Goal: Transaction & Acquisition: Download file/media

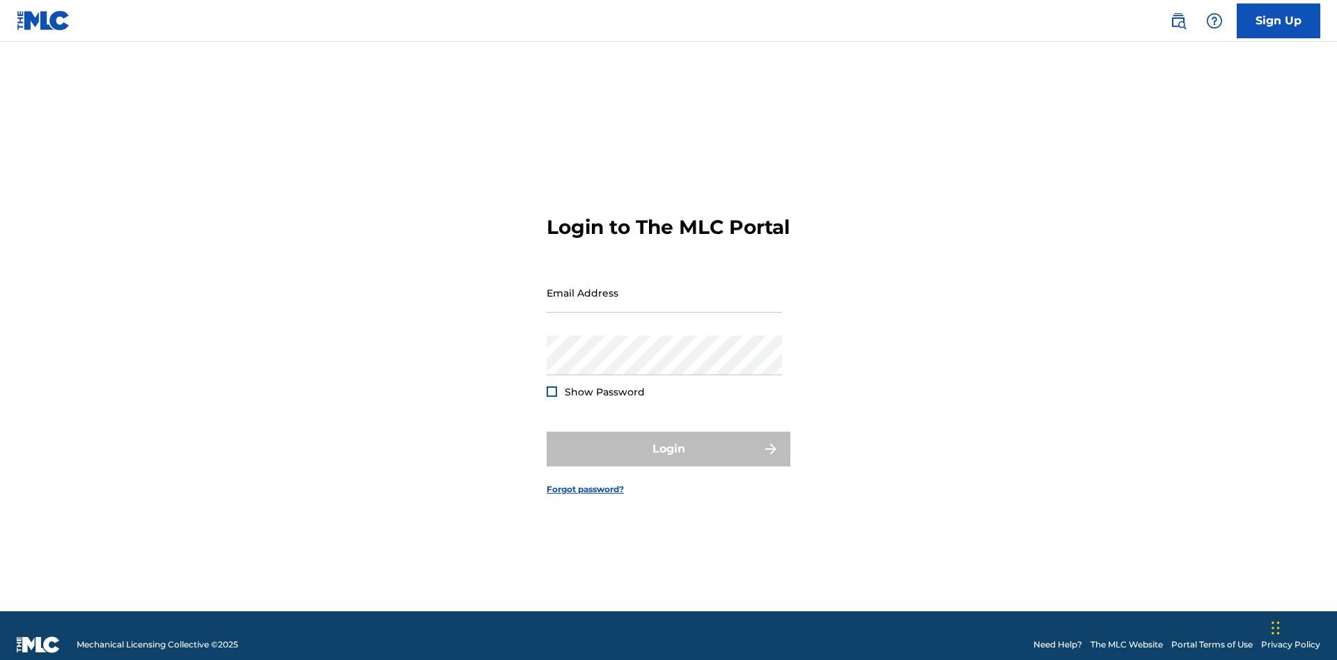
scroll to position [18, 0]
click at [665, 286] on input "Email Address" at bounding box center [664, 293] width 235 height 40
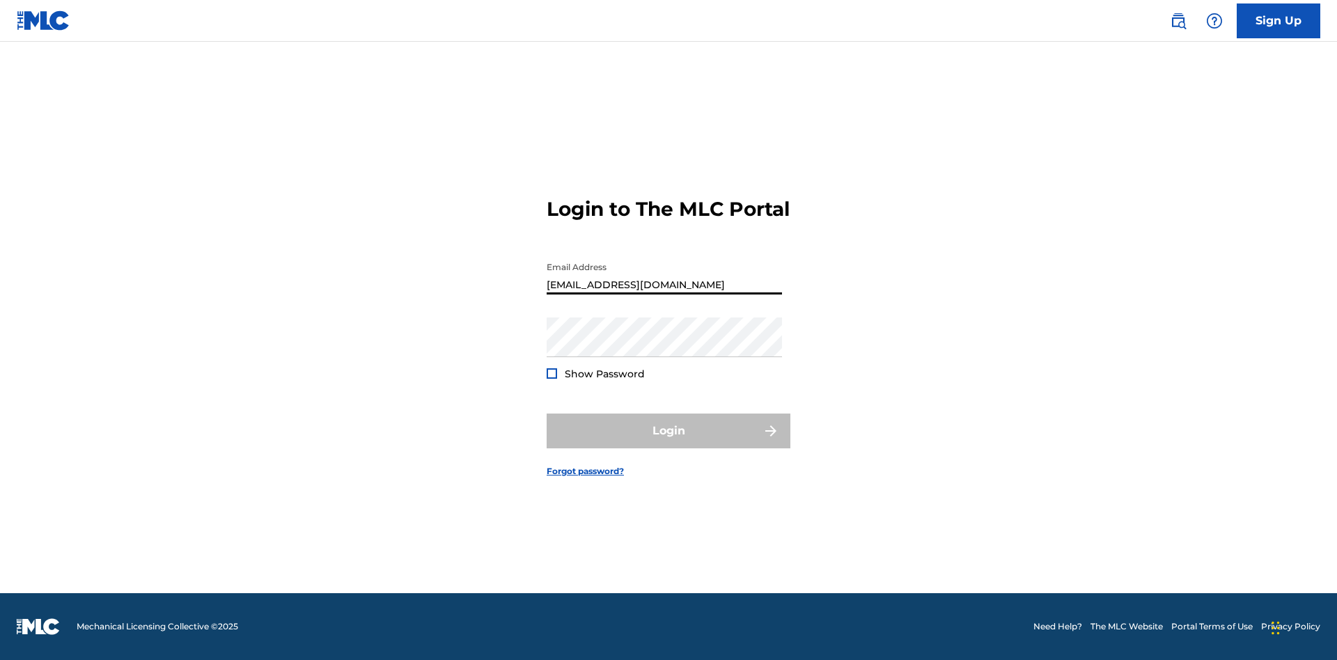
scroll to position [0, 43]
type input "[EMAIL_ADDRESS][DOMAIN_NAME]"
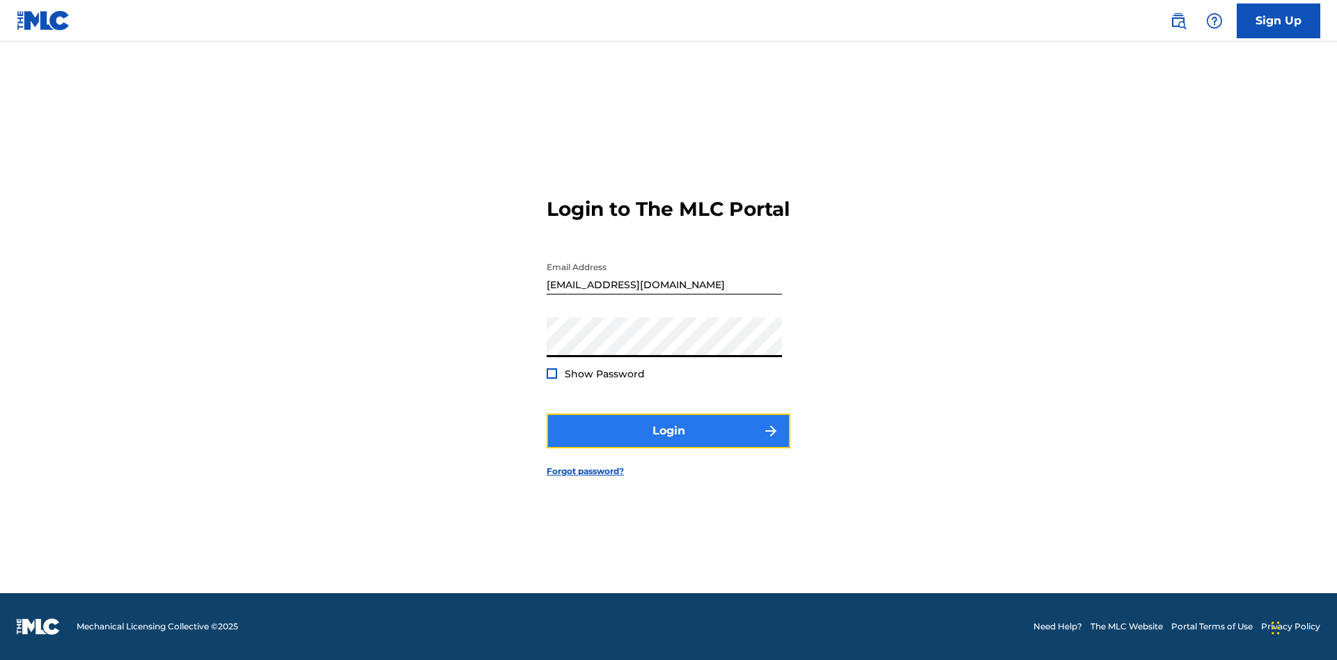
click at [669, 443] on button "Login" at bounding box center [669, 431] width 244 height 35
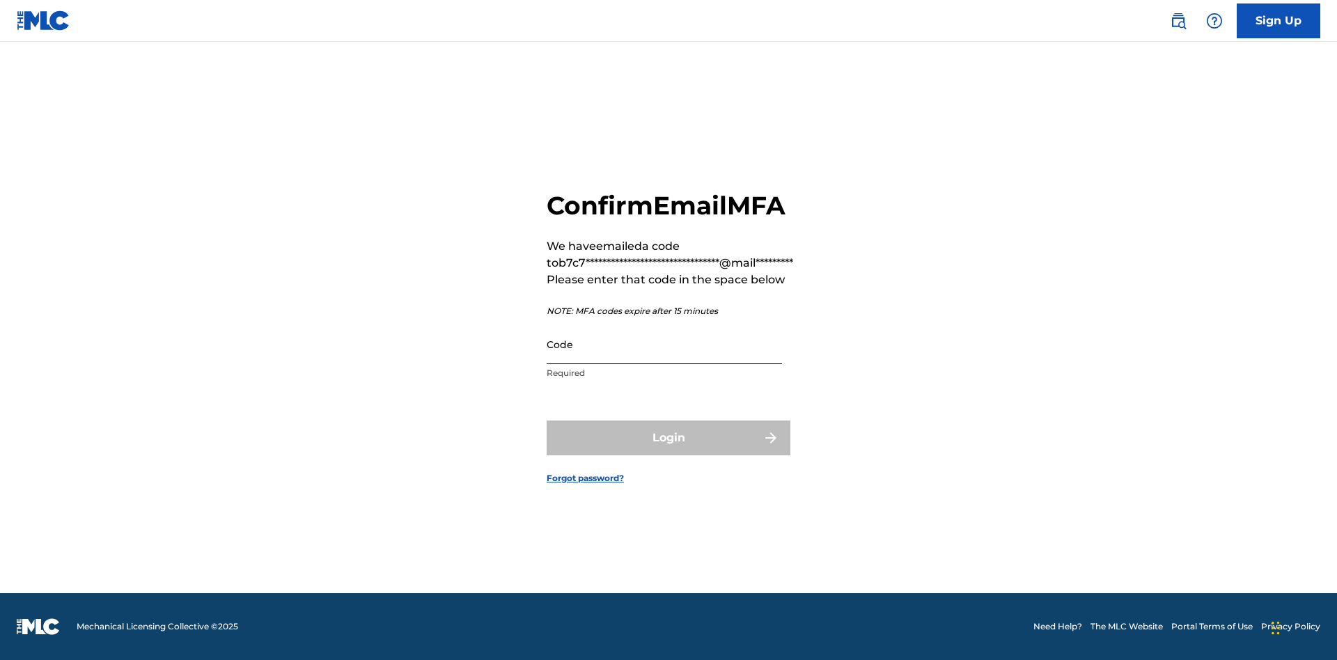
click at [665, 344] on input "Code" at bounding box center [664, 345] width 235 height 40
type input "439592"
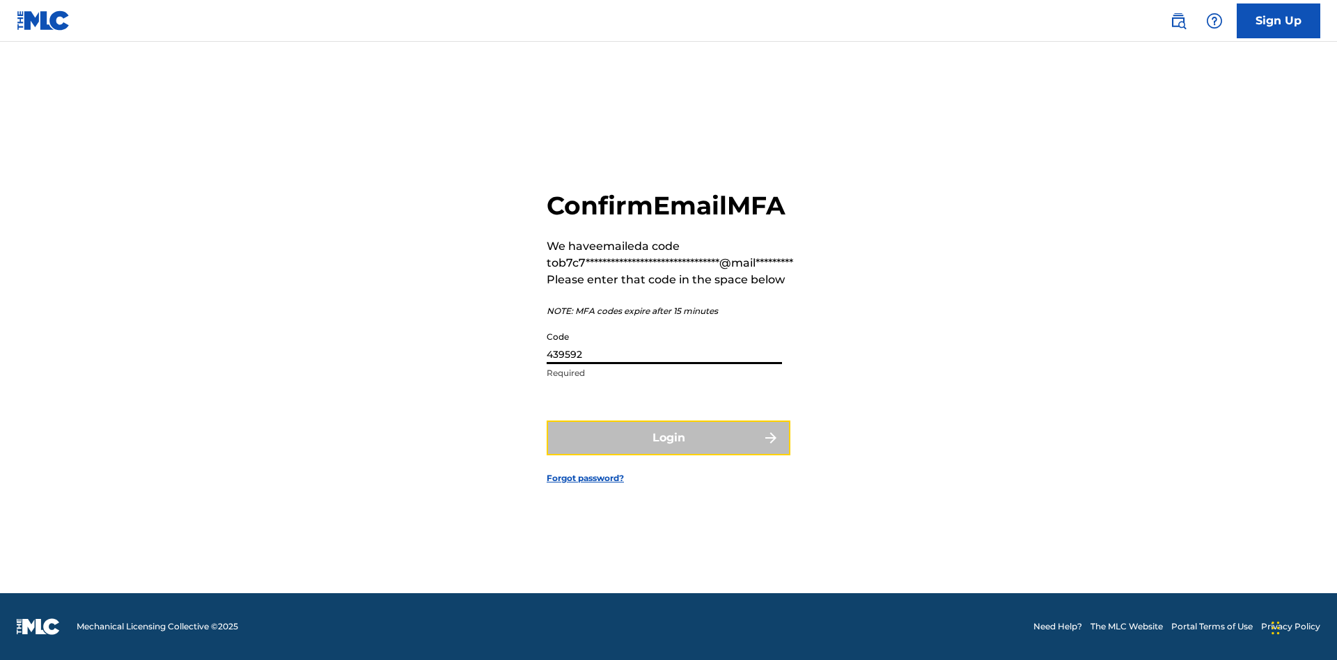
click at [669, 437] on button "Login" at bounding box center [669, 438] width 244 height 35
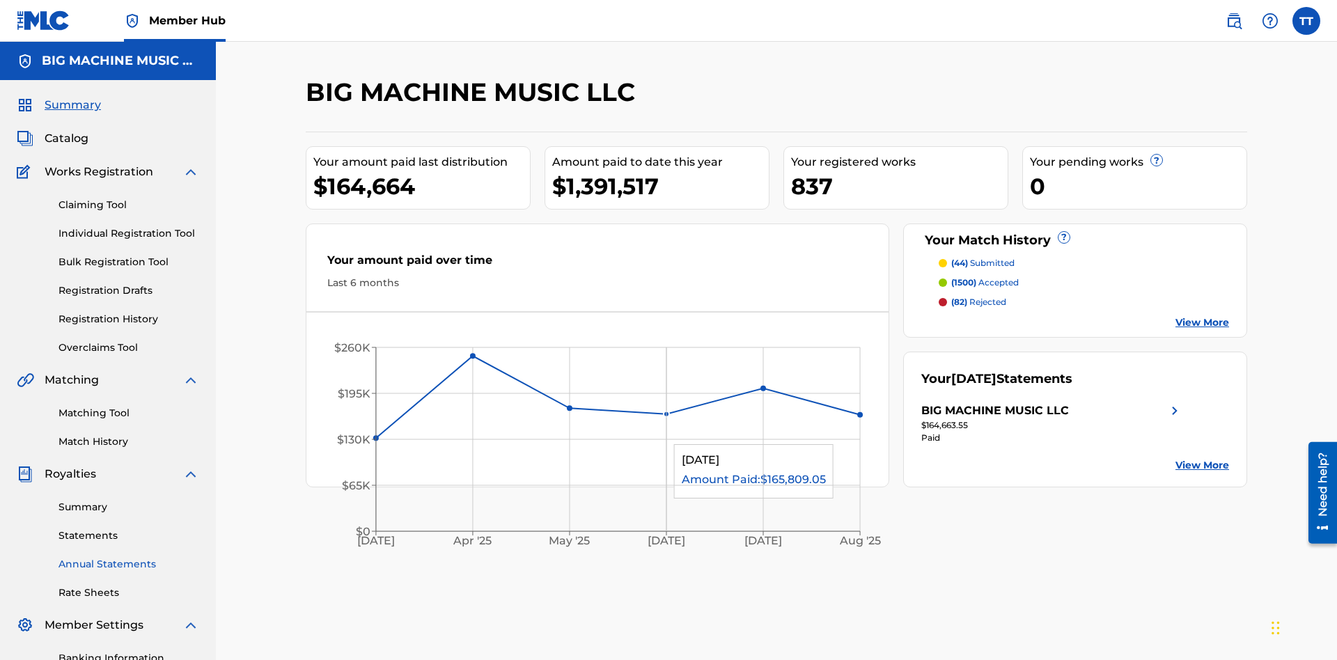
click at [129, 557] on link "Annual Statements" at bounding box center [129, 564] width 141 height 15
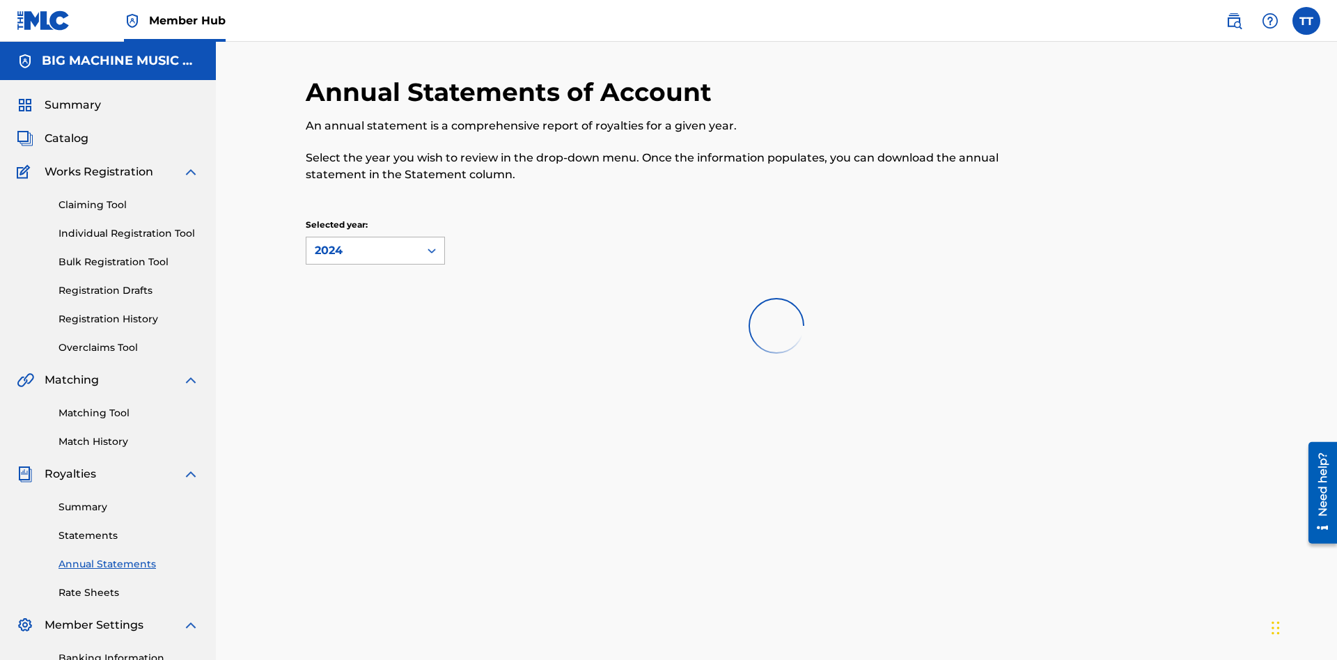
click at [363, 242] on div "2024" at bounding box center [363, 250] width 96 height 17
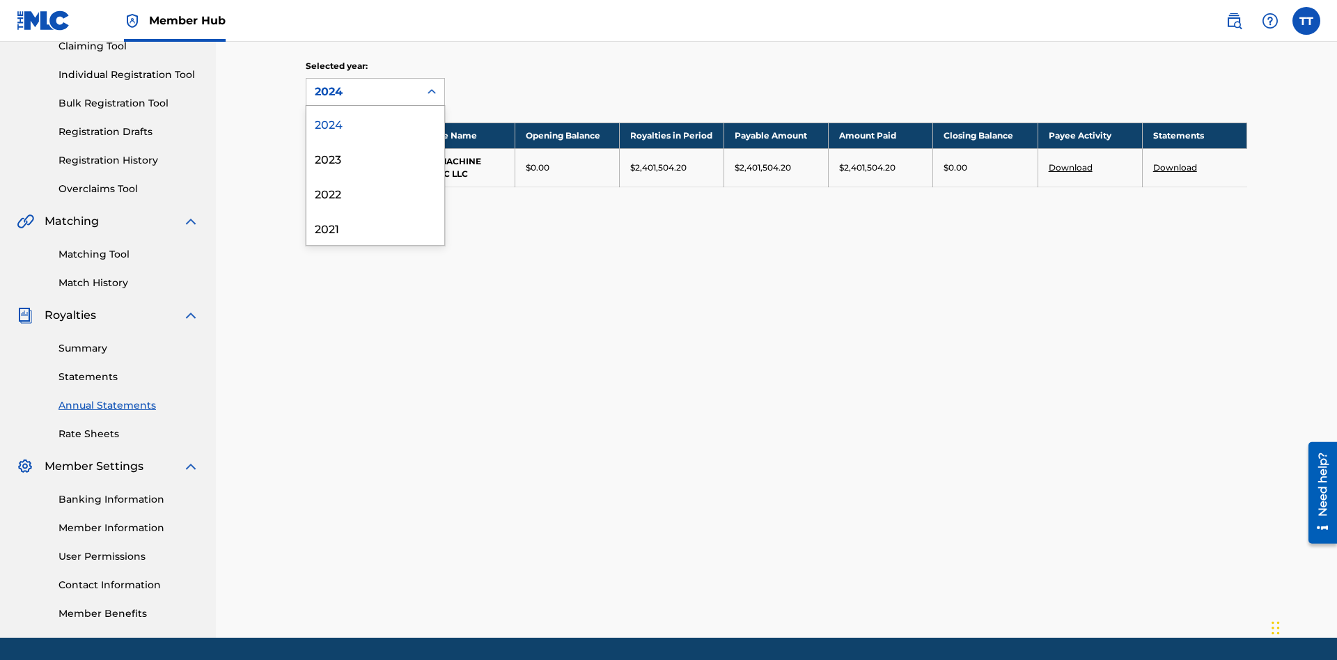
click at [375, 193] on div "2022" at bounding box center [376, 193] width 138 height 35
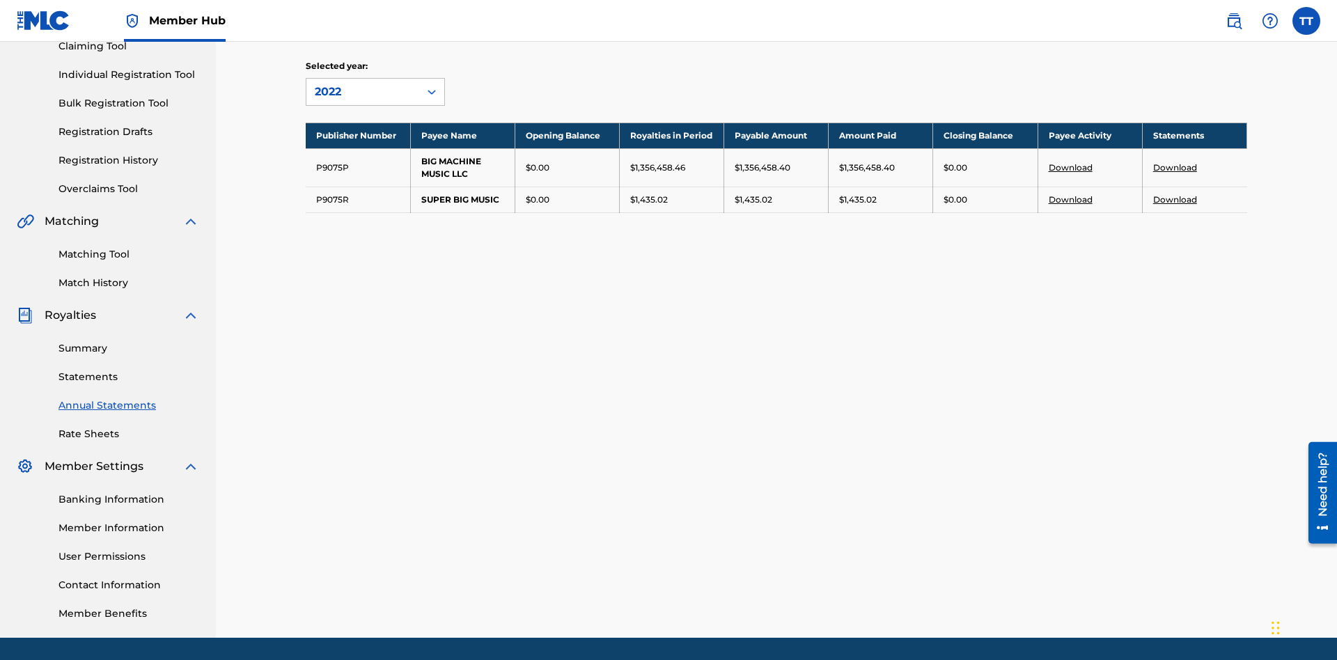
scroll to position [203, 0]
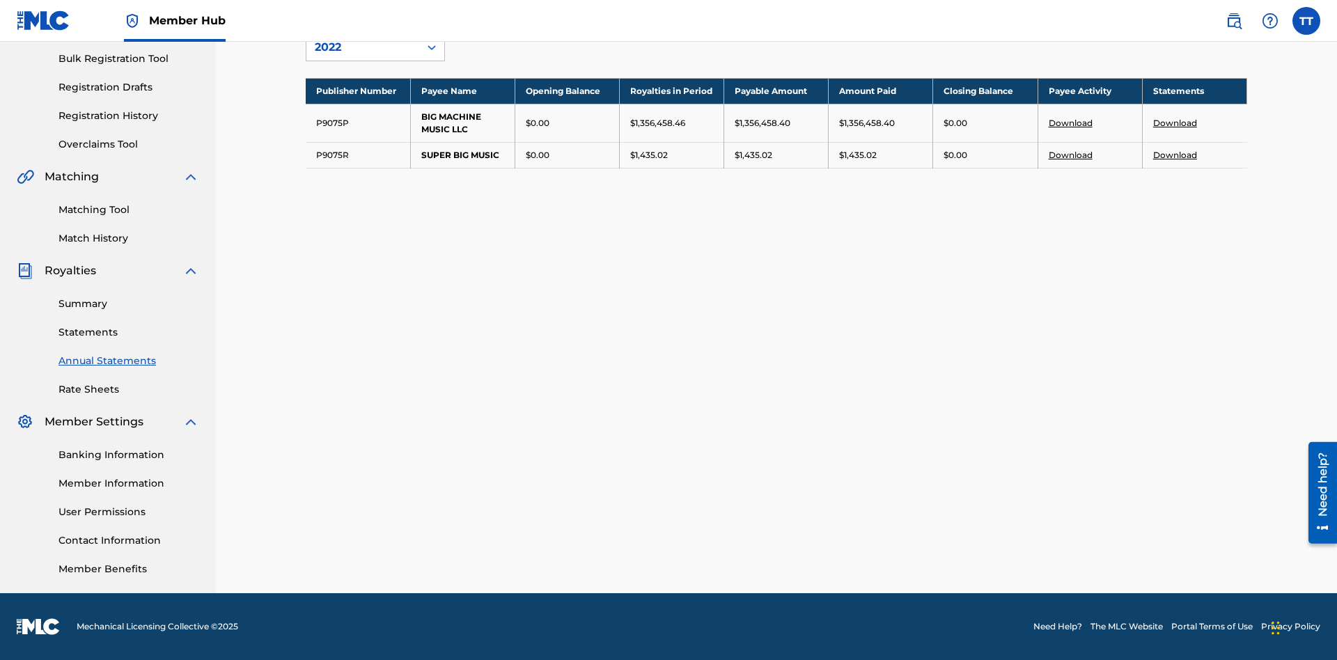
click at [1175, 123] on link "Download" at bounding box center [1176, 123] width 44 height 10
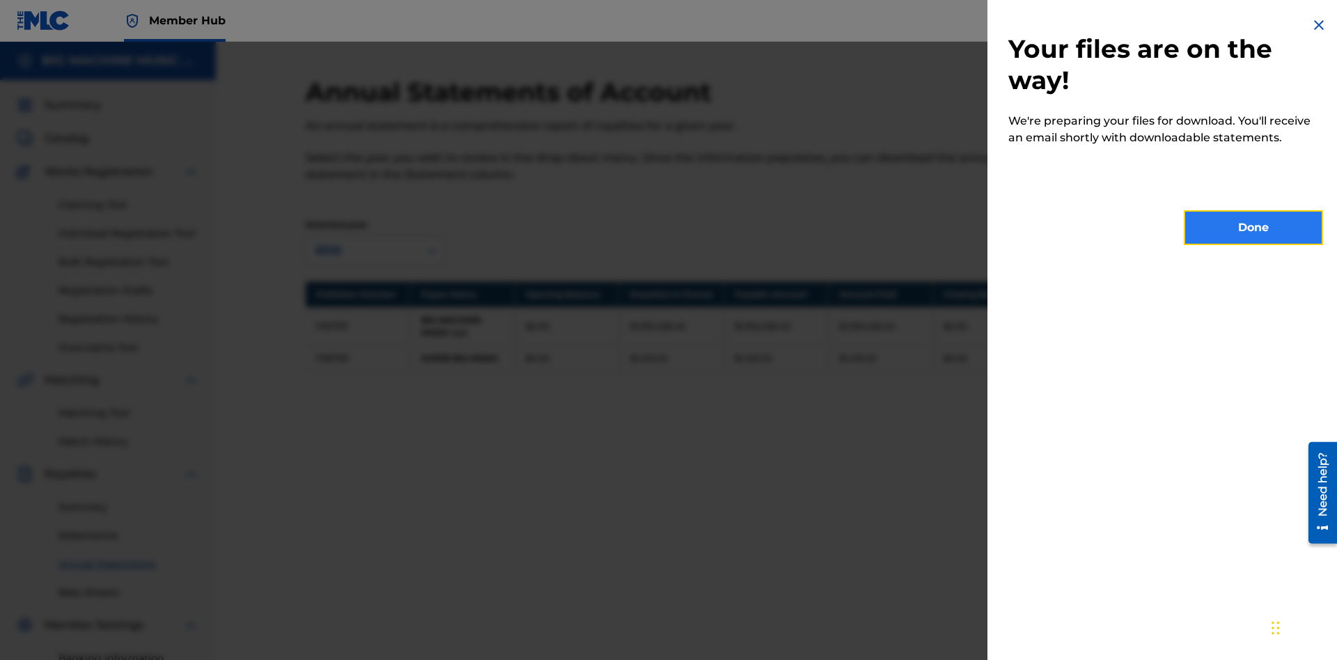
click at [1254, 228] on button "Done" at bounding box center [1253, 227] width 139 height 35
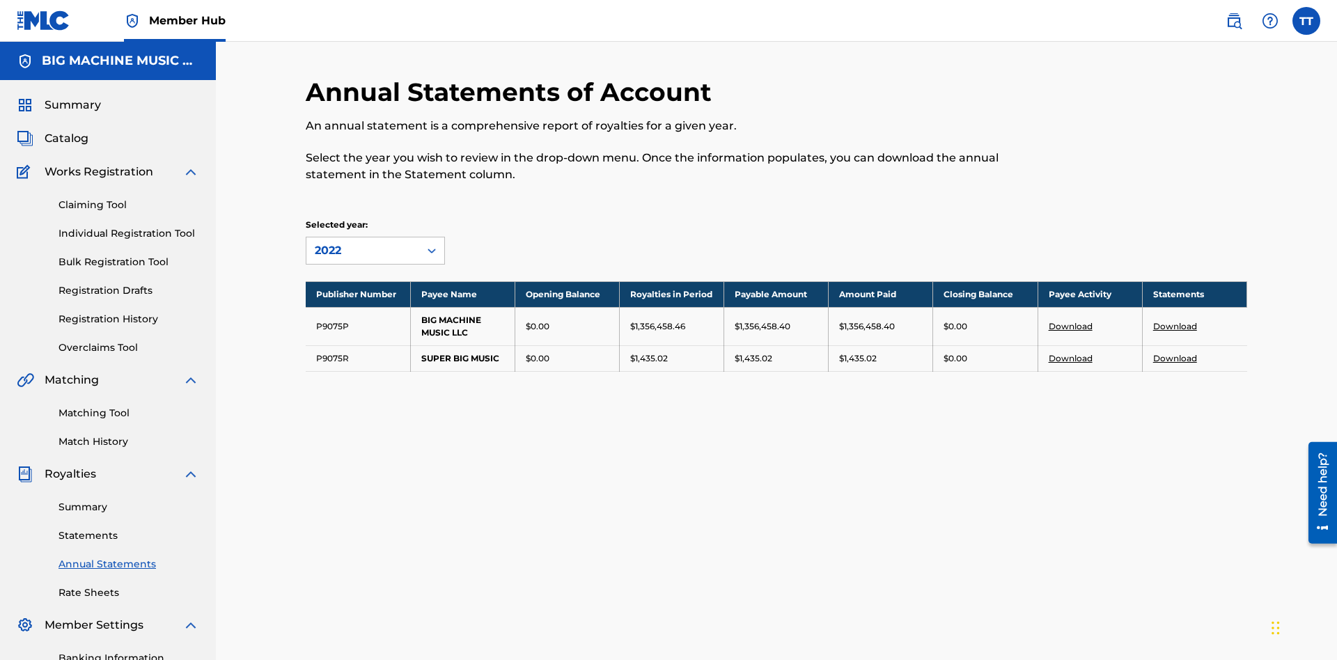
scroll to position [127, 0]
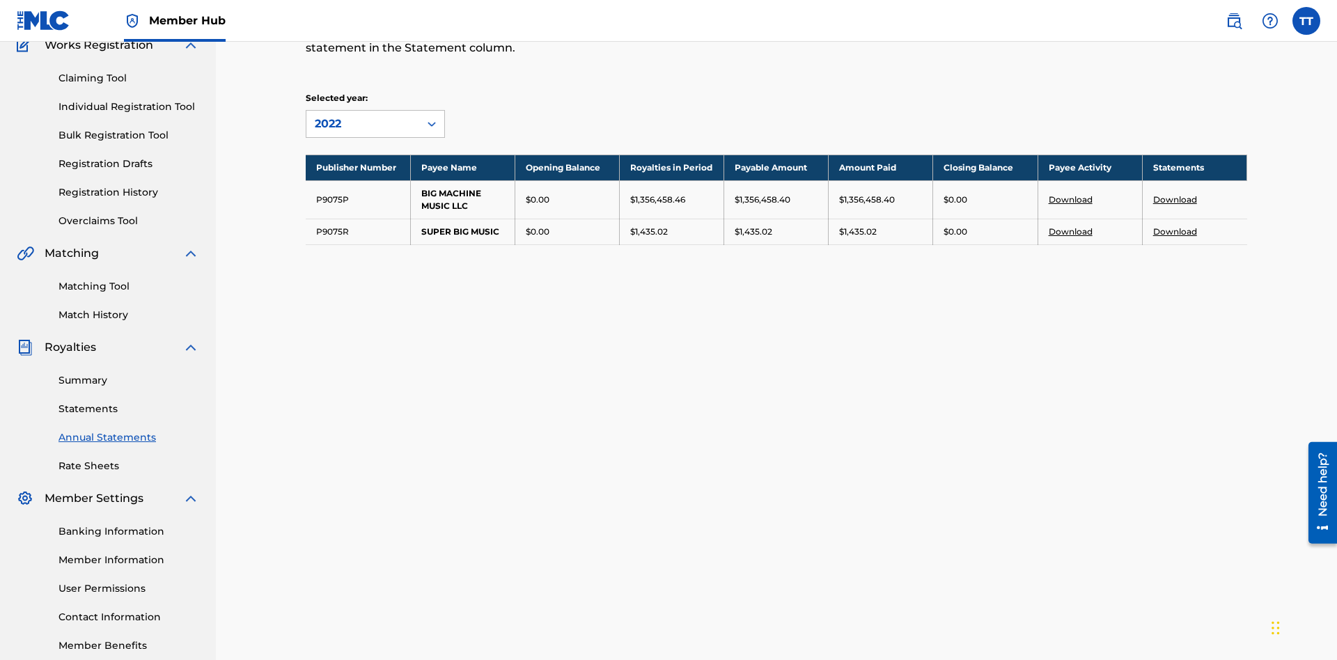
click at [1175, 226] on link "Download" at bounding box center [1176, 231] width 44 height 10
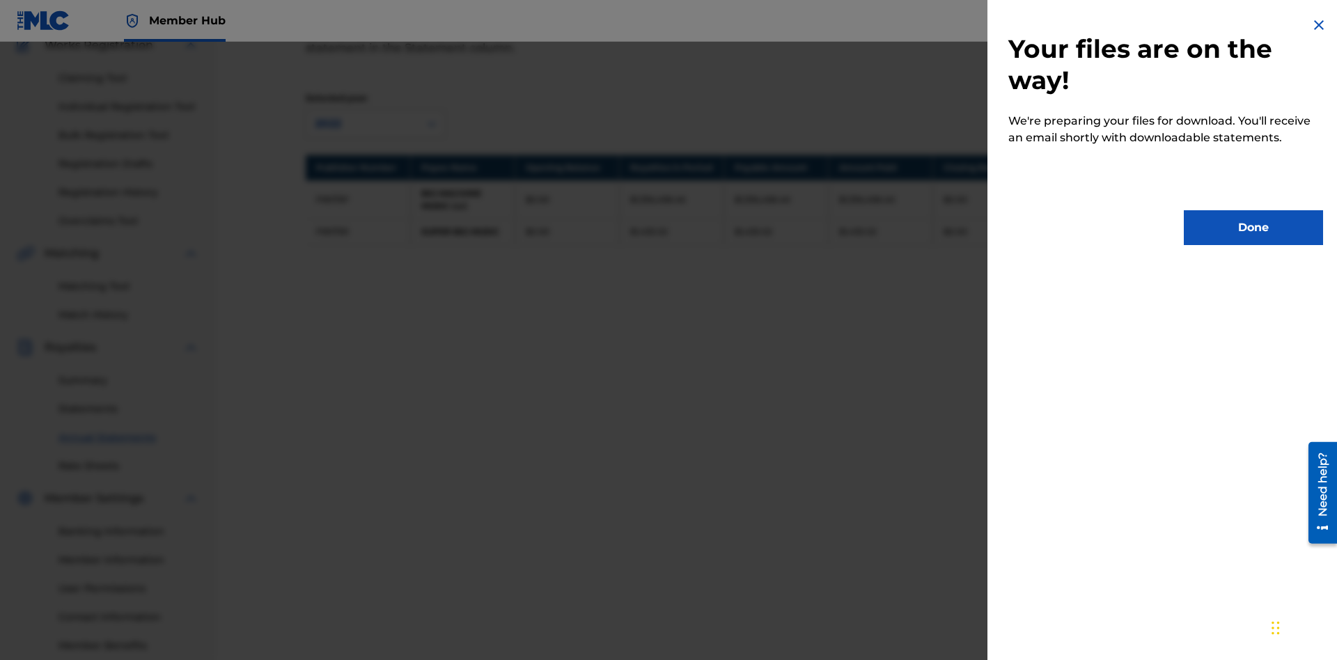
scroll to position [0, 0]
